Goal: Navigation & Orientation: Find specific page/section

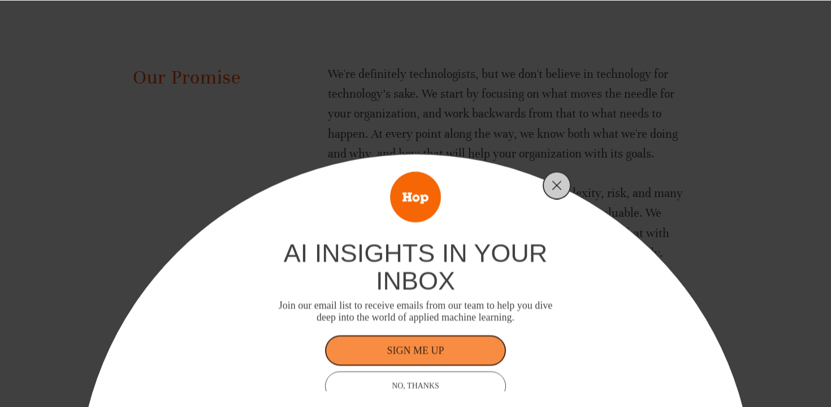
scroll to position [1515, 0]
click at [554, 182] on line "Close" at bounding box center [557, 185] width 8 height 8
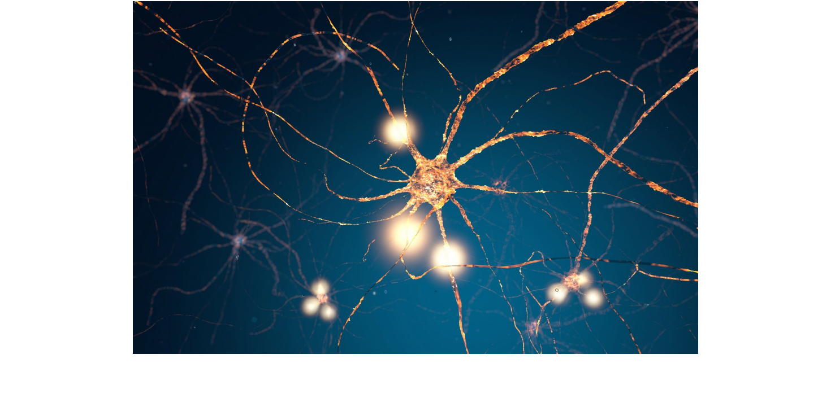
scroll to position [0, 0]
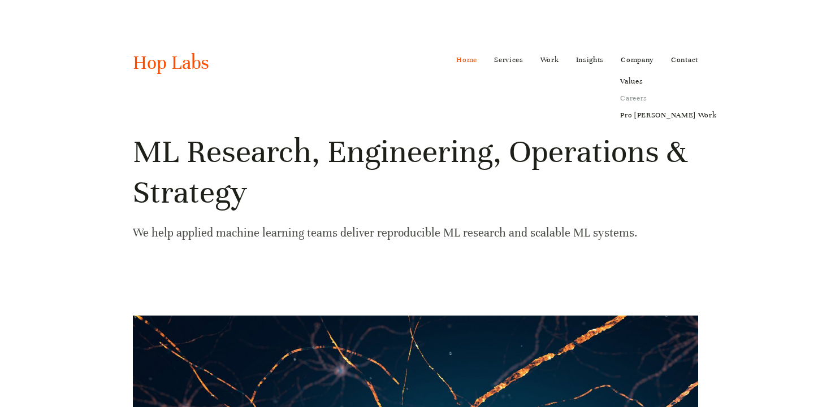
click at [631, 96] on link "Careers" at bounding box center [668, 98] width 112 height 17
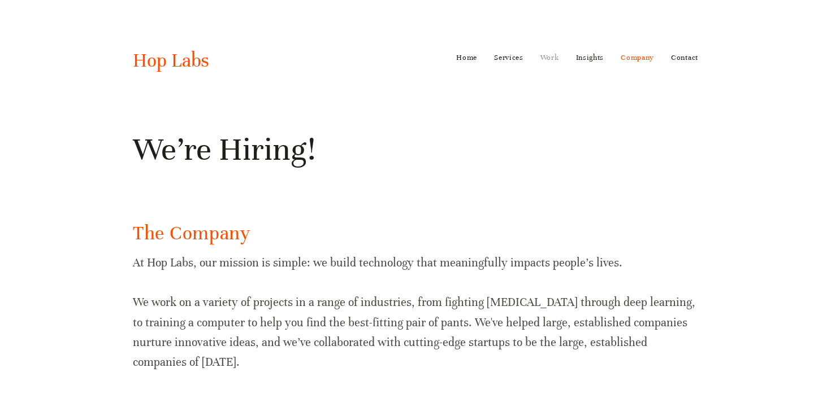
scroll to position [1, 0]
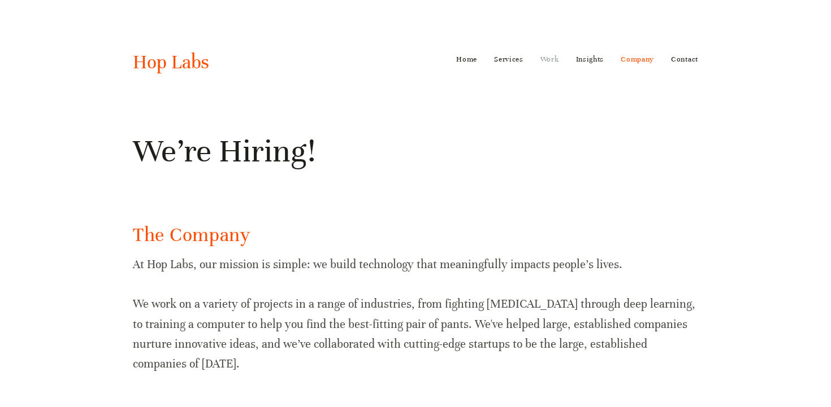
click at [548, 58] on link "Work" at bounding box center [549, 59] width 19 height 18
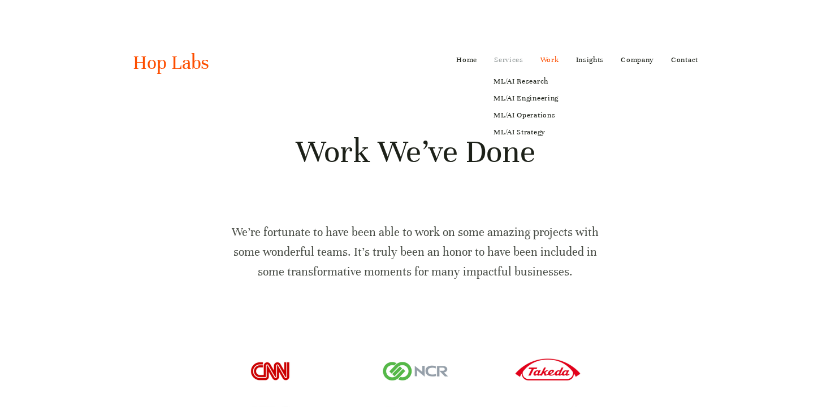
click at [501, 59] on link "Services" at bounding box center [508, 60] width 29 height 18
click at [518, 133] on link "ML/AI Strategy" at bounding box center [525, 132] width 81 height 17
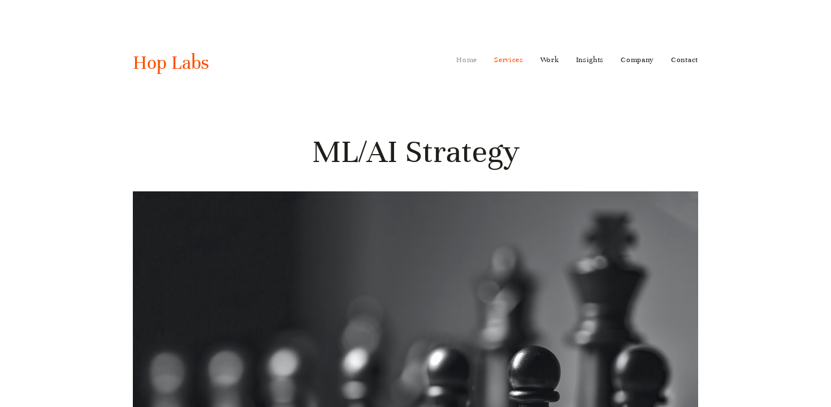
click at [461, 58] on link "Home" at bounding box center [466, 60] width 21 height 18
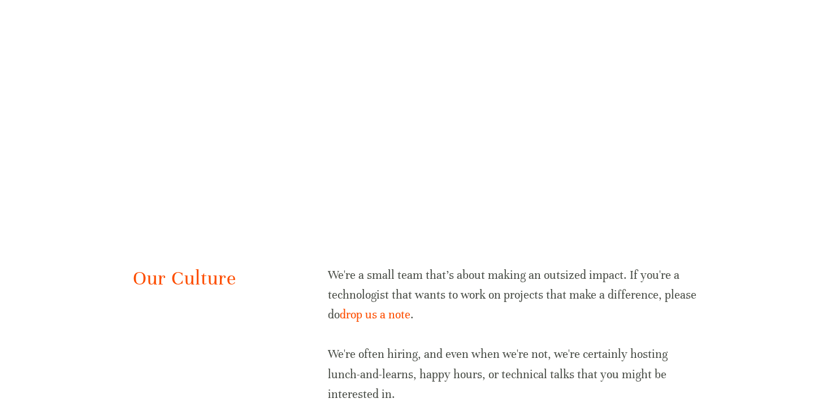
scroll to position [2322, 0]
